Goal: Task Accomplishment & Management: Use online tool/utility

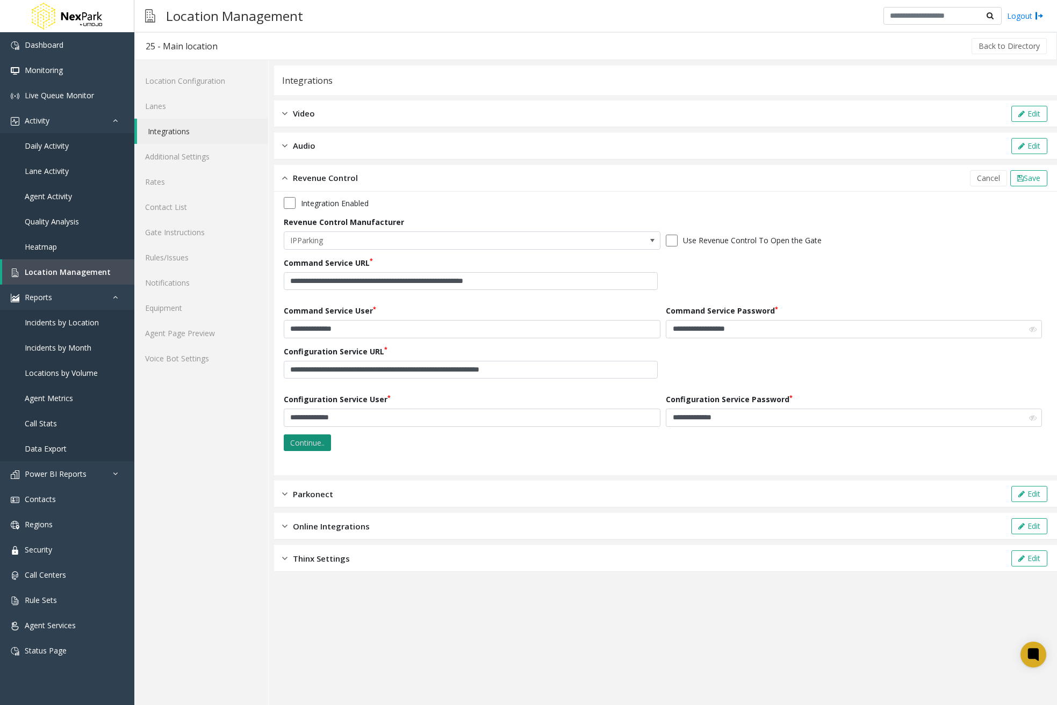
click at [299, 445] on button "Continue.." at bounding box center [307, 443] width 47 height 17
